Goal: Task Accomplishment & Management: Use online tool/utility

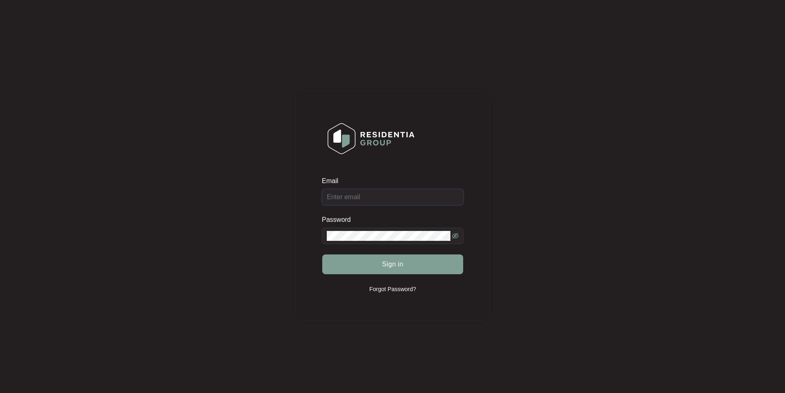
click at [372, 199] on input "Email" at bounding box center [393, 197] width 142 height 16
type input "[EMAIL_ADDRESS][DOMAIN_NAME]"
click at [322, 254] on button "Sign in" at bounding box center [392, 264] width 141 height 20
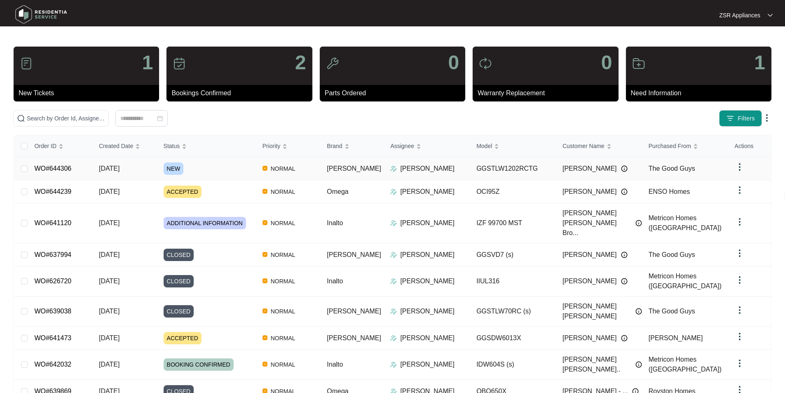
click at [54, 167] on link "WO#644306" at bounding box center [52, 168] width 37 height 7
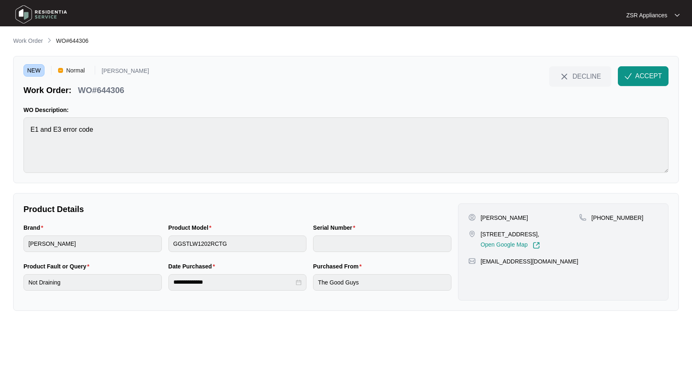
drag, startPoint x: 547, startPoint y: 234, endPoint x: 569, endPoint y: 235, distance: 22.7
click at [540, 235] on p "[STREET_ADDRESS]," at bounding box center [510, 234] width 59 height 8
drag, startPoint x: 545, startPoint y: 235, endPoint x: 598, endPoint y: 228, distance: 53.2
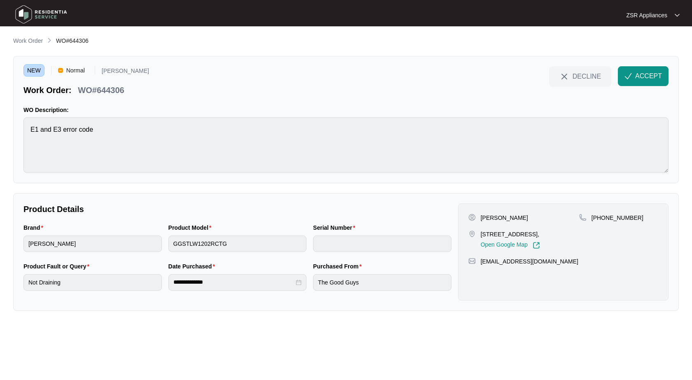
click at [540, 236] on p "[STREET_ADDRESS]," at bounding box center [510, 234] width 59 height 8
copy p "[PERSON_NAME]"
click at [579, 75] on span "DECLINE" at bounding box center [587, 76] width 28 height 9
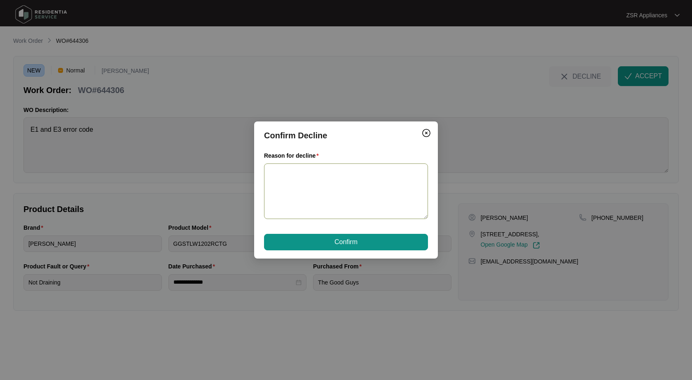
click at [323, 182] on textarea "Reason for decline" at bounding box center [346, 192] width 164 height 56
type textarea "This is outside our service area"
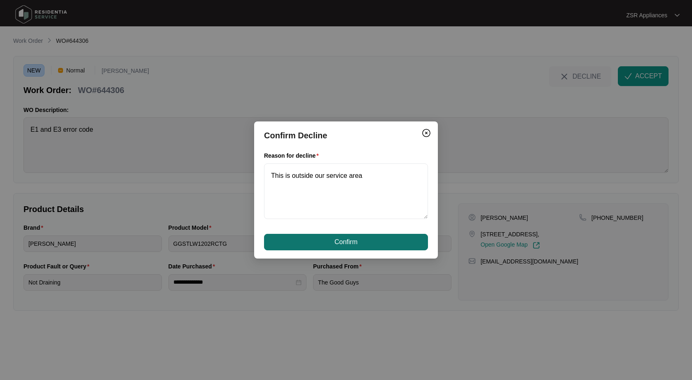
click at [348, 238] on span "Confirm" at bounding box center [346, 242] width 23 height 10
